Goal: Task Accomplishment & Management: Manage account settings

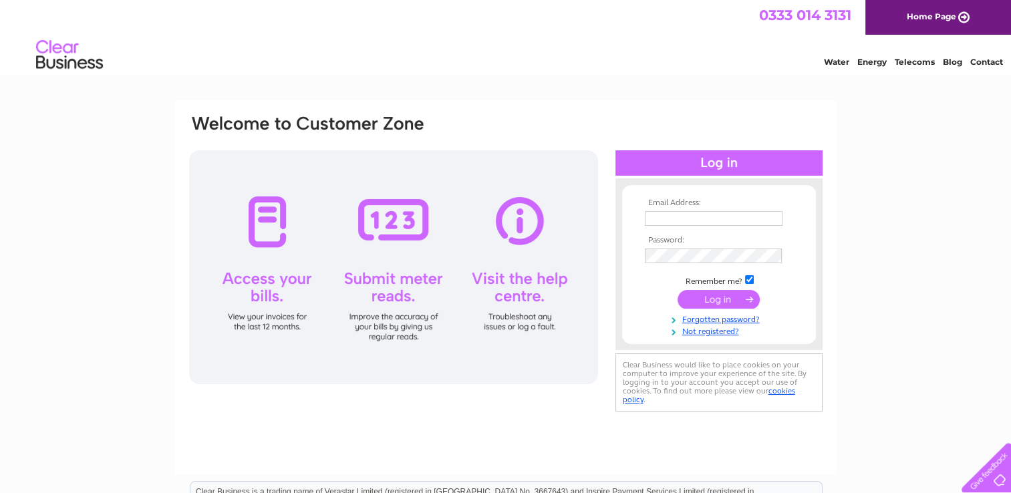
type input "[EMAIL_ADDRESS][DOMAIN_NAME]"
click at [737, 298] on input "submit" at bounding box center [719, 299] width 82 height 19
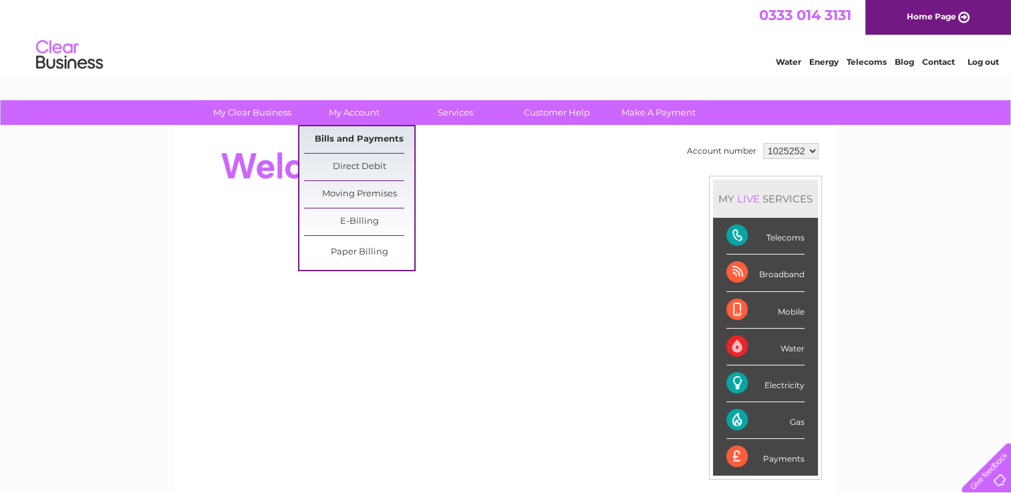
click at [366, 136] on link "Bills and Payments" at bounding box center [359, 139] width 110 height 27
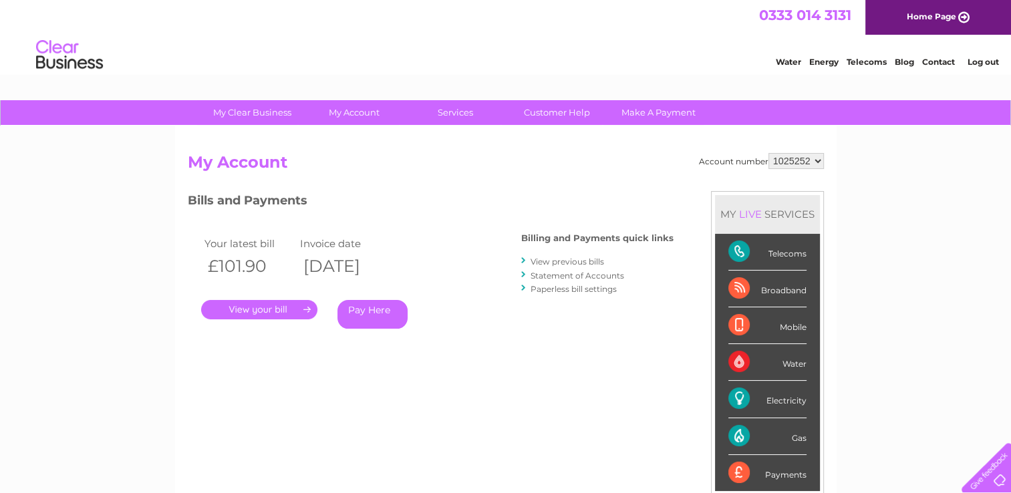
click at [291, 312] on link "." at bounding box center [259, 309] width 116 height 19
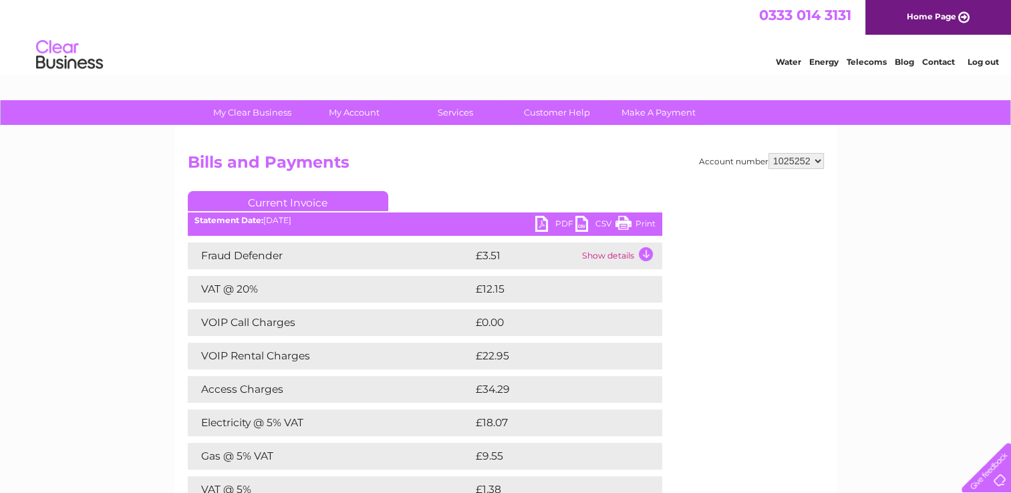
click at [551, 221] on link "PDF" at bounding box center [555, 225] width 40 height 19
